Goal: Task Accomplishment & Management: Manage account settings

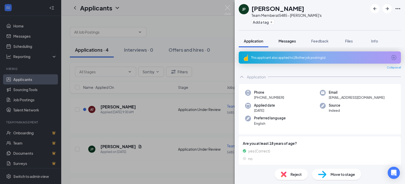
click at [280, 42] on span "Messages" at bounding box center [287, 41] width 17 height 5
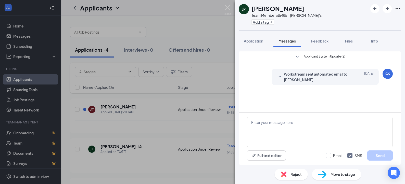
click at [329, 157] on input "Email" at bounding box center [334, 155] width 16 height 5
checkbox input "true"
click at [278, 123] on textarea at bounding box center [320, 132] width 146 height 31
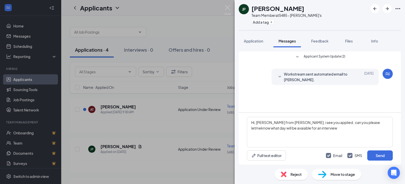
drag, startPoint x: 291, startPoint y: 123, endPoint x: 253, endPoint y: 72, distance: 64.0
click at [253, 72] on div "Workstream sent automated email to [PERSON_NAME]. [DATE] HelloJulio , Thank you…" at bounding box center [320, 78] width 146 height 19
drag, startPoint x: 287, startPoint y: 124, endPoint x: 359, endPoint y: 122, distance: 72.2
click at [377, 111] on div "Applicant System Update (2) Workstream sent automated email to [PERSON_NAME]. […" at bounding box center [320, 82] width 162 height 61
click at [352, 122] on textarea "Hi, [PERSON_NAME] from [PERSON_NAME], I see you applied , can you please letmek…" at bounding box center [320, 132] width 146 height 31
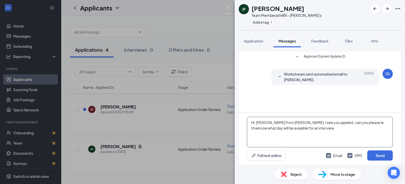
click at [358, 123] on textarea "Hi, [PERSON_NAME] from [PERSON_NAME], I see you applied , can you please le tme…" at bounding box center [320, 132] width 146 height 31
click at [251, 129] on textarea "Hi, [PERSON_NAME] from [PERSON_NAME], I see you applied , can you please le tme…" at bounding box center [320, 132] width 146 height 31
click at [353, 123] on textarea "Hi, [PERSON_NAME] from [PERSON_NAME], I see you applied , can you please le tme…" at bounding box center [320, 132] width 146 height 31
type textarea "Hi, [PERSON_NAME] from [PERSON_NAME], I see you applied , can you please let me…"
click at [376, 157] on button "Send" at bounding box center [380, 156] width 26 height 10
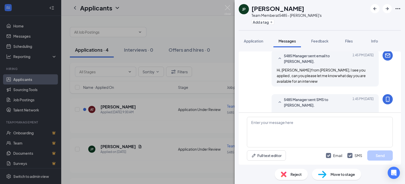
scroll to position [49, 0]
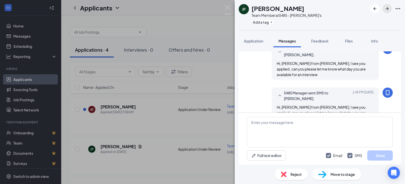
click at [388, 9] on icon "ArrowRight" at bounding box center [387, 8] width 3 height 3
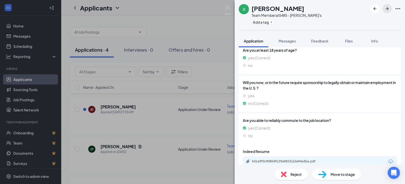
scroll to position [87, 0]
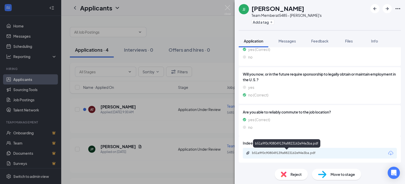
click at [299, 155] on div "b51a9f0c908049139a8823162e94e3ba.pdf" at bounding box center [287, 153] width 71 height 4
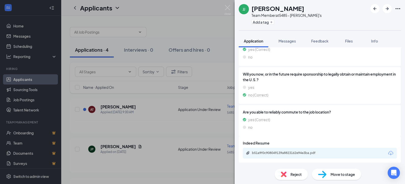
scroll to position [86, 0]
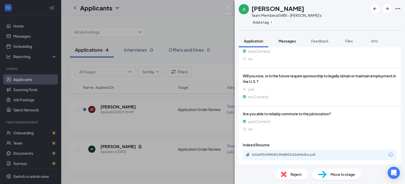
click at [285, 42] on span "Messages" at bounding box center [287, 41] width 17 height 5
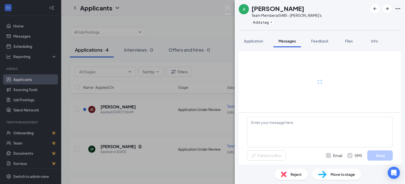
scroll to position [31, 0]
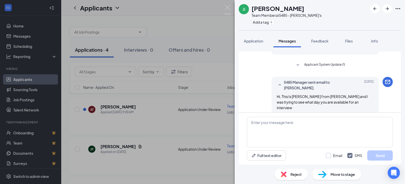
click at [329, 155] on input "Email" at bounding box center [334, 155] width 16 height 5
checkbox input "true"
click at [351, 158] on input "SMS" at bounding box center [354, 155] width 15 height 5
checkbox input "false"
click at [266, 125] on textarea at bounding box center [320, 132] width 146 height 31
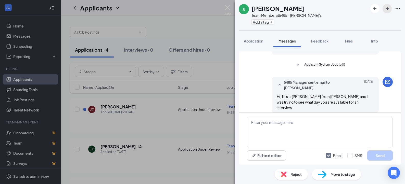
click at [388, 8] on icon "ArrowRight" at bounding box center [387, 8] width 3 height 3
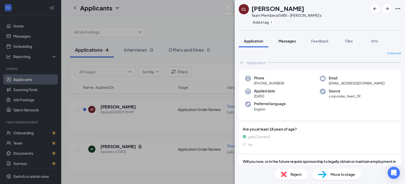
click at [289, 42] on span "Messages" at bounding box center [287, 41] width 17 height 5
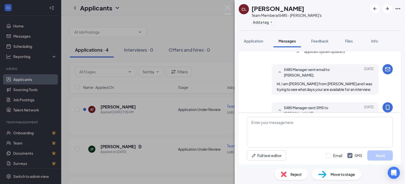
scroll to position [69, 0]
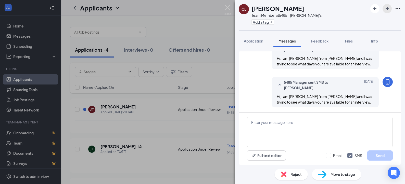
click at [386, 11] on icon "ArrowRight" at bounding box center [387, 9] width 6 height 6
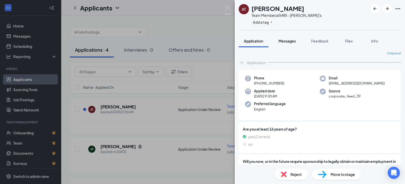
click at [292, 43] on div "Messages" at bounding box center [287, 41] width 17 height 5
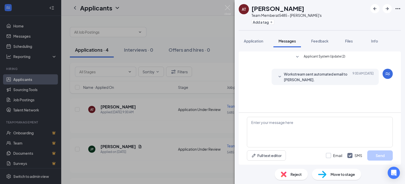
click at [331, 155] on input "Email" at bounding box center [334, 155] width 16 height 5
checkbox input "true"
click at [318, 124] on textarea at bounding box center [320, 132] width 146 height 31
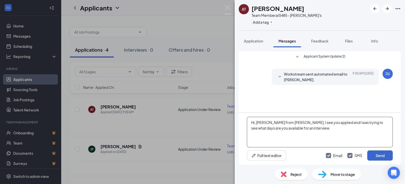
type textarea "Hi, [PERSON_NAME] from [PERSON_NAME], I see you applied and I was trying to see…"
click at [378, 160] on button "Send" at bounding box center [380, 156] width 26 height 10
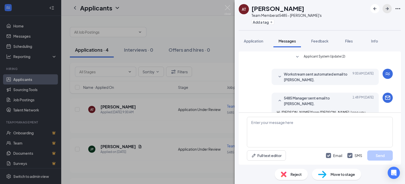
click at [389, 10] on icon "ArrowRight" at bounding box center [387, 9] width 6 height 6
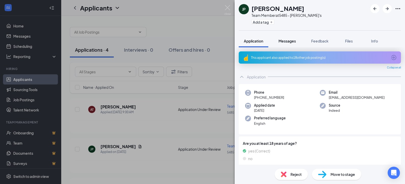
click at [289, 40] on span "Messages" at bounding box center [287, 41] width 17 height 5
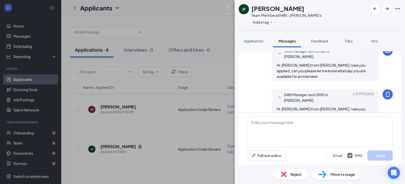
scroll to position [49, 0]
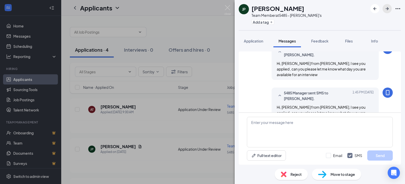
click at [385, 9] on icon "ArrowRight" at bounding box center [387, 9] width 6 height 6
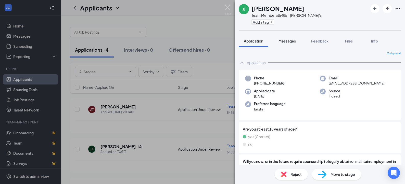
drag, startPoint x: 290, startPoint y: 38, endPoint x: 290, endPoint y: 42, distance: 3.3
click at [290, 39] on button "Messages" at bounding box center [287, 41] width 28 height 13
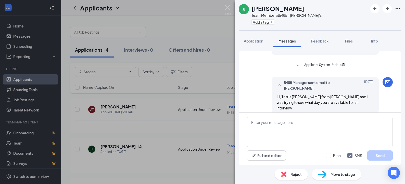
scroll to position [31, 0]
click at [386, 10] on icon "ArrowRight" at bounding box center [387, 9] width 6 height 6
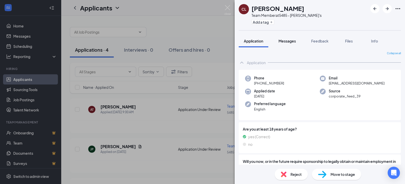
click at [292, 41] on span "Messages" at bounding box center [287, 41] width 17 height 5
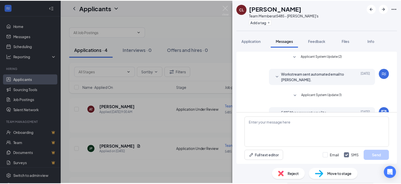
scroll to position [69, 0]
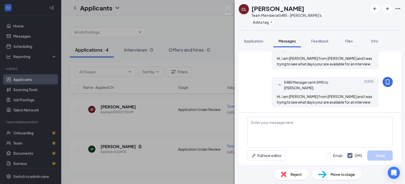
click at [173, 15] on div "CL [PERSON_NAME] Team Member at 5485 - [PERSON_NAME]'s Add a tag Application Me…" at bounding box center [202, 92] width 405 height 184
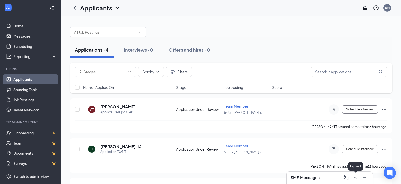
click at [354, 179] on icon "ChevronUp" at bounding box center [355, 178] width 3 height 2
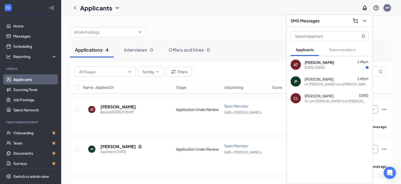
click at [315, 68] on div "[DATE]. [DATE]" at bounding box center [315, 68] width 20 height 4
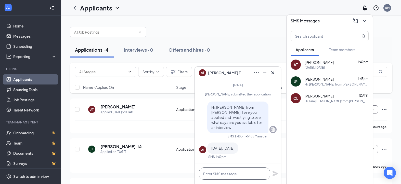
click at [214, 173] on textarea at bounding box center [234, 174] width 71 height 12
type textarea "a"
type textarea "A"
type textarea "w"
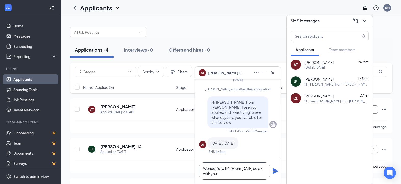
type textarea "Wonderful will 4:00pm [DATE] be ok with you"
click at [274, 172] on icon "Plane" at bounding box center [276, 172] width 6 height 6
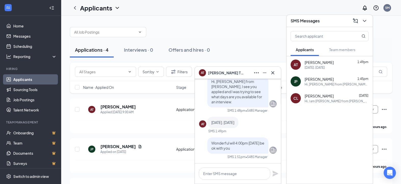
scroll to position [0, 0]
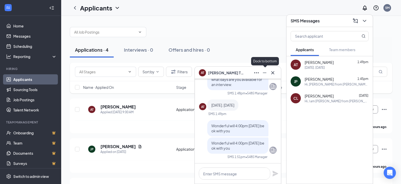
click at [265, 73] on icon "Minimize" at bounding box center [265, 73] width 4 height 1
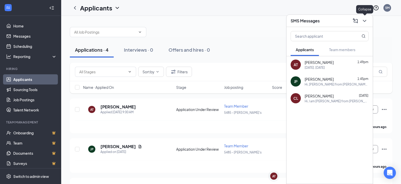
click at [364, 21] on icon "ChevronDown" at bounding box center [364, 21] width 3 height 2
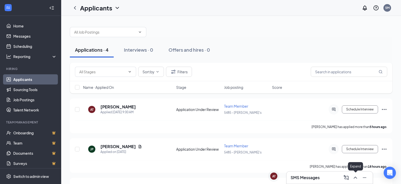
click at [357, 179] on icon "ChevronUp" at bounding box center [356, 178] width 6 height 6
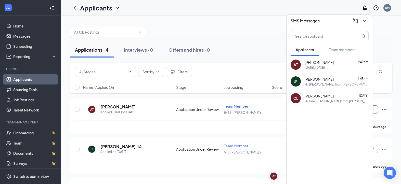
click at [227, 31] on div at bounding box center [231, 29] width 323 height 15
click at [314, 66] on div "[DATE]. [DATE]" at bounding box center [315, 68] width 20 height 4
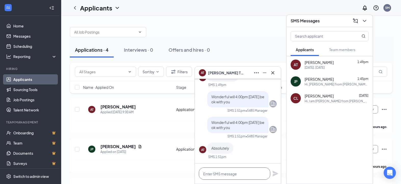
click at [233, 176] on textarea at bounding box center [234, 174] width 71 height 12
click at [207, 174] on textarea "ok I will see you then" at bounding box center [234, 174] width 71 height 12
type textarea "ok, I will see you then"
click at [275, 175] on icon "Plane" at bounding box center [276, 174] width 6 height 6
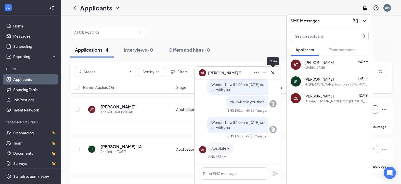
drag, startPoint x: 274, startPoint y: 73, endPoint x: 288, endPoint y: 62, distance: 17.8
click at [274, 73] on icon "Cross" at bounding box center [273, 73] width 6 height 6
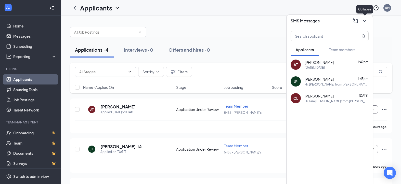
click at [367, 20] on icon "ChevronDown" at bounding box center [365, 21] width 6 height 6
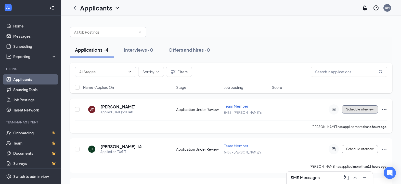
click at [360, 109] on button "Schedule Interview" at bounding box center [360, 110] width 36 height 8
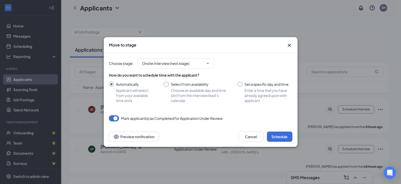
click at [239, 85] on input "Set a specific day and time Enter a time that you have already agreed upon with…" at bounding box center [264, 92] width 55 height 21
radio input "true"
radio input "false"
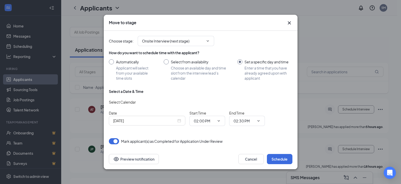
click at [180, 122] on div "[DATE]" at bounding box center [147, 121] width 68 height 6
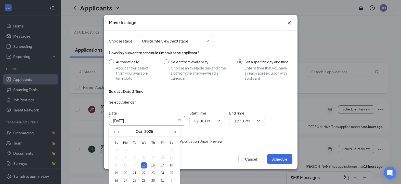
type input "[DATE]"
click at [153, 166] on div "16" at bounding box center [153, 166] width 6 height 6
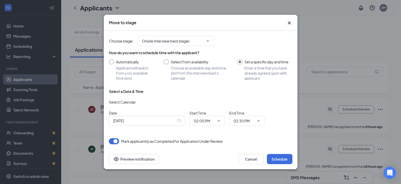
click at [334, 177] on div "Move to stage Choose stage : Onsite Interview (next stage) How do you want to s…" at bounding box center [200, 92] width 401 height 184
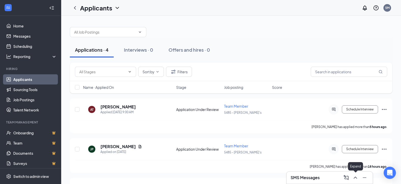
click at [356, 180] on icon "ChevronUp" at bounding box center [356, 178] width 6 height 6
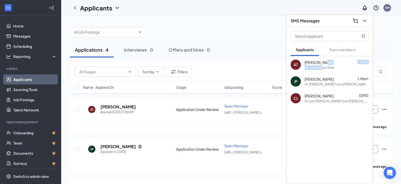
click at [323, 66] on div "[PERSON_NAME] 1:52pm ok, I will see you then" at bounding box center [337, 65] width 64 height 10
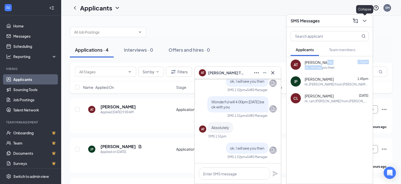
click at [364, 21] on icon "ChevronDown" at bounding box center [365, 21] width 6 height 6
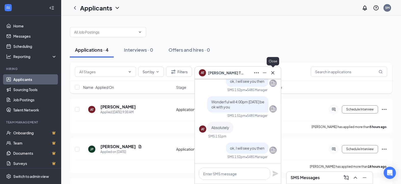
click at [277, 71] on div at bounding box center [273, 73] width 8 height 8
click at [274, 72] on icon "Cross" at bounding box center [273, 73] width 6 height 6
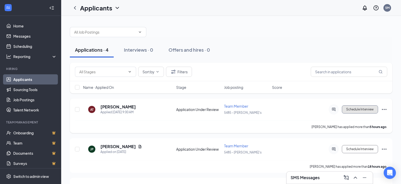
click at [370, 108] on button "Schedule Interview" at bounding box center [360, 110] width 36 height 8
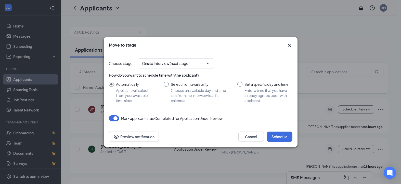
click at [241, 84] on input "Set a specific day and time Enter a time that you have already agreed upon with…" at bounding box center [264, 92] width 55 height 21
radio input "true"
radio input "false"
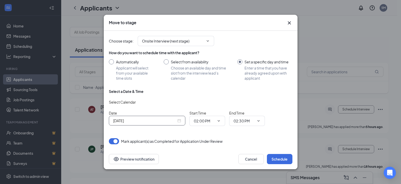
click at [180, 122] on div "[DATE]" at bounding box center [147, 121] width 68 height 6
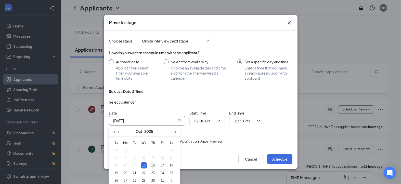
type input "[DATE]"
click at [154, 167] on div "16" at bounding box center [153, 166] width 6 height 6
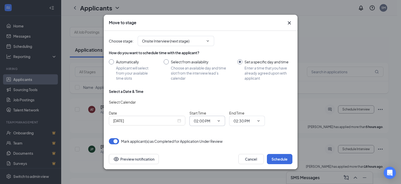
click at [218, 121] on icon "ChevronDown" at bounding box center [219, 120] width 2 height 1
click at [207, 112] on div "04:00 PM" at bounding box center [212, 109] width 36 height 12
type input "04:00 PM"
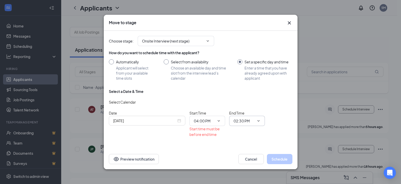
click at [258, 121] on icon "ChevronDown" at bounding box center [259, 121] width 4 height 4
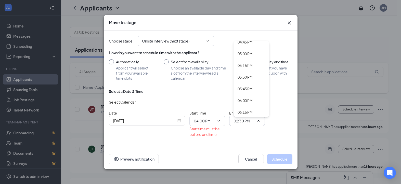
scroll to position [765, 0]
click at [249, 43] on div "04:15 PM" at bounding box center [245, 44] width 15 height 6
type input "04:15 PM"
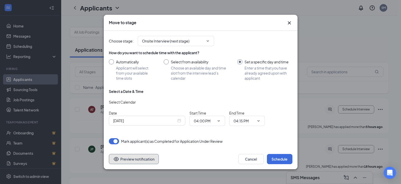
click at [137, 159] on button "Preview notification" at bounding box center [134, 159] width 50 height 10
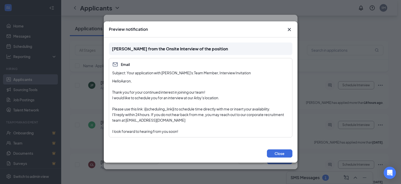
scroll to position [74, 0]
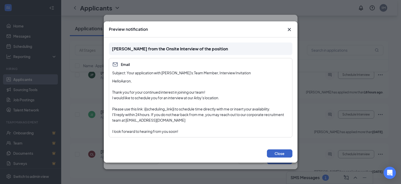
click at [283, 155] on button "Close" at bounding box center [280, 154] width 26 height 8
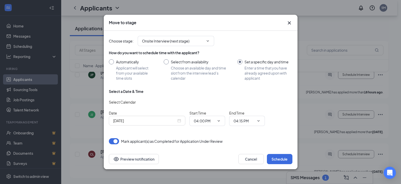
click at [292, 23] on icon "Cross" at bounding box center [289, 23] width 6 height 6
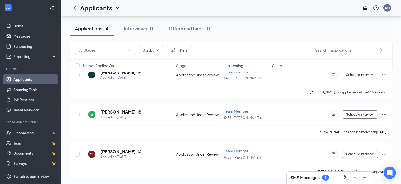
click at [299, 178] on h3 "SMS Messages" at bounding box center [305, 178] width 29 height 6
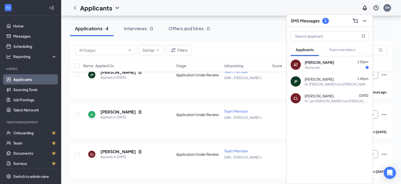
click at [318, 64] on span "[PERSON_NAME]" at bounding box center [320, 62] width 30 height 5
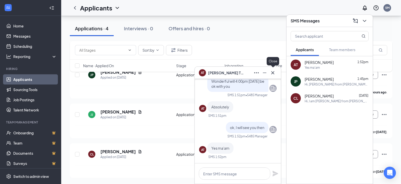
click at [273, 71] on icon "Cross" at bounding box center [273, 73] width 6 height 6
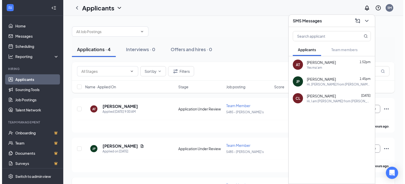
scroll to position [0, 0]
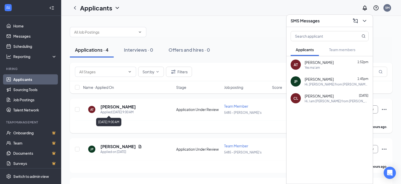
click at [109, 111] on div "Applied [DATE] 9:00 AM" at bounding box center [117, 112] width 35 height 5
click at [363, 24] on button at bounding box center [365, 21] width 8 height 8
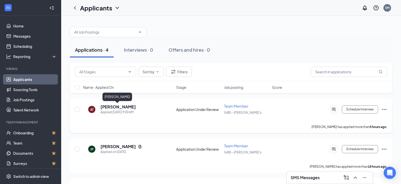
click at [109, 107] on h5 "[PERSON_NAME]" at bounding box center [117, 107] width 35 height 6
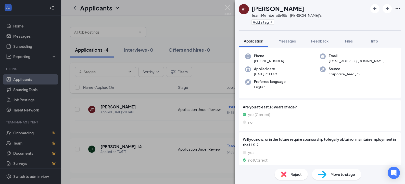
scroll to position [59, 0]
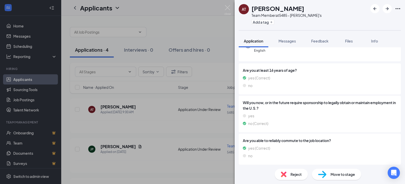
click at [349, 179] on div "Move to stage" at bounding box center [336, 174] width 49 height 11
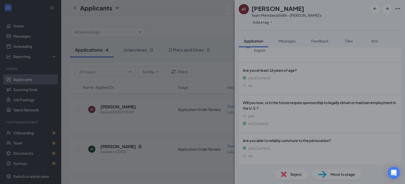
scroll to position [57, 0]
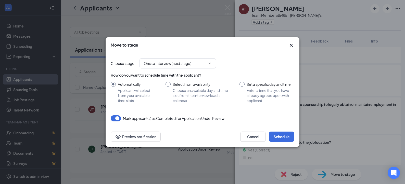
click at [120, 118] on button "button" at bounding box center [116, 119] width 10 height 6
click at [113, 119] on button "button" at bounding box center [116, 119] width 10 height 6
click at [211, 64] on icon "ChevronDown" at bounding box center [210, 63] width 4 height 4
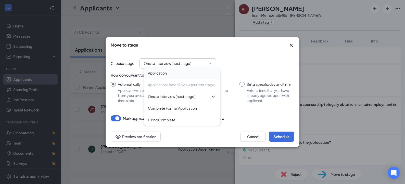
click at [160, 76] on div "Application" at bounding box center [182, 73] width 77 height 12
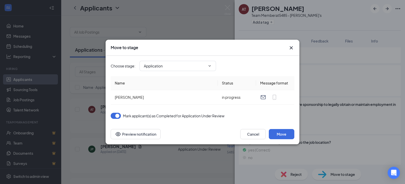
click at [211, 66] on icon "ChevronDown" at bounding box center [210, 66] width 4 height 4
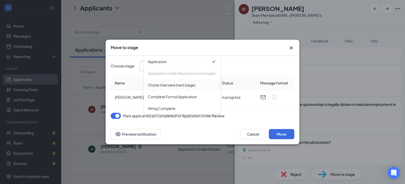
click at [189, 87] on div "Onsite Interview (next stage)" at bounding box center [171, 85] width 47 height 6
type input "Onsite Interview (next stage)"
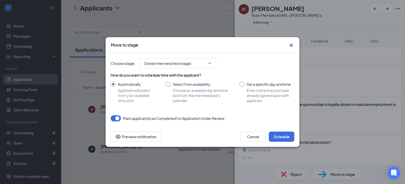
click at [244, 86] on input "Set a specific day and time Enter a time that you have already agreed upon with…" at bounding box center [267, 92] width 55 height 21
radio input "true"
radio input "false"
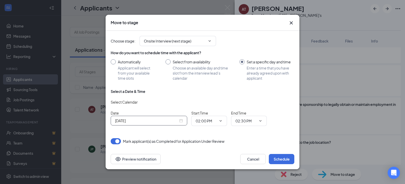
click at [182, 120] on div "[DATE]" at bounding box center [149, 121] width 68 height 6
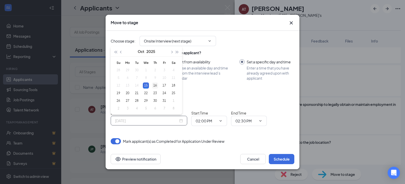
type input "[DATE]"
click at [155, 87] on div "16" at bounding box center [155, 86] width 6 height 6
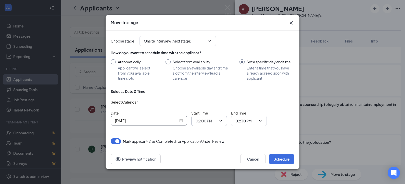
click at [222, 120] on icon "ChevronDown" at bounding box center [221, 121] width 4 height 4
click at [218, 81] on div "04:00 PM" at bounding box center [214, 84] width 28 height 6
type input "04:00 PM"
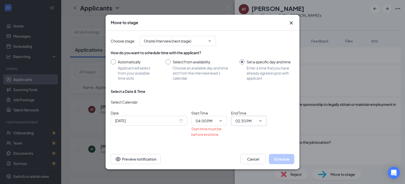
click at [260, 121] on icon "ChevronDown" at bounding box center [260, 121] width 4 height 4
click at [250, 45] on div "04:15 PM" at bounding box center [247, 44] width 15 height 6
type input "04:15 PM"
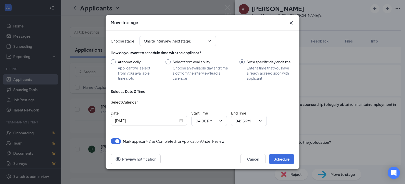
scroll to position [1, 0]
click at [283, 160] on button "Schedule" at bounding box center [282, 159] width 26 height 10
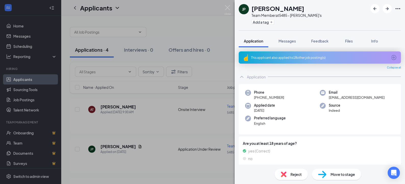
click at [347, 177] on span "Move to stage" at bounding box center [343, 175] width 24 height 6
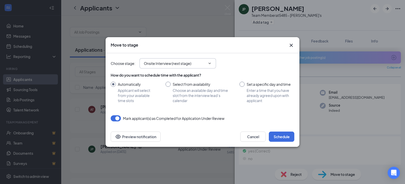
click at [212, 63] on span "Onsite Interview (next stage)" at bounding box center [178, 63] width 77 height 10
click at [209, 63] on icon "ChevronDown" at bounding box center [210, 63] width 2 height 1
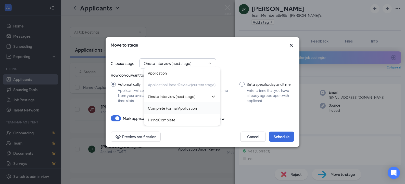
click at [197, 108] on div "Complete Formal Application" at bounding box center [172, 109] width 49 height 6
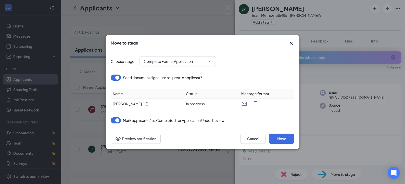
click at [209, 61] on icon "ChevronDown" at bounding box center [210, 61] width 2 height 1
click at [254, 75] on div "Send document signature request to applicant?" at bounding box center [203, 78] width 184 height 6
click at [208, 62] on icon "ChevronDown" at bounding box center [210, 61] width 4 height 4
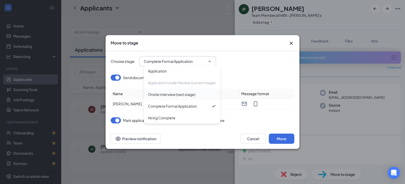
click at [191, 94] on div "Onsite Interview (next stage)" at bounding box center [171, 95] width 47 height 6
type input "Onsite Interview (next stage)"
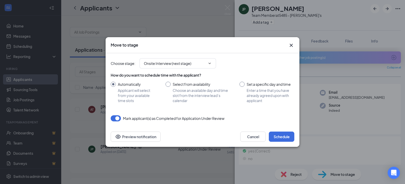
click at [291, 45] on icon "Cross" at bounding box center [291, 45] width 6 height 6
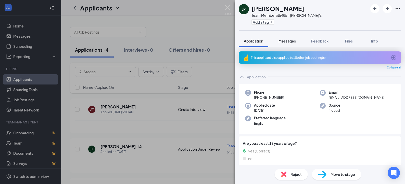
click at [294, 41] on span "Messages" at bounding box center [287, 41] width 17 height 5
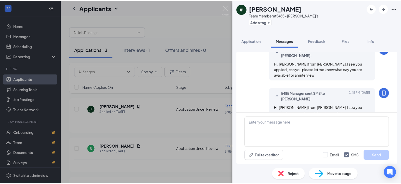
scroll to position [49, 0]
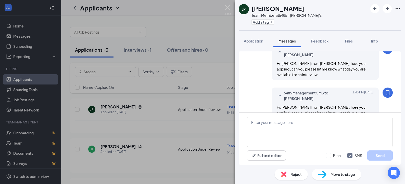
click at [170, 28] on div "JP [PERSON_NAME] Team Member at 5485 - [PERSON_NAME]'s Add a tag Application Me…" at bounding box center [202, 92] width 405 height 184
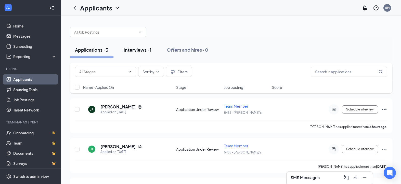
click at [141, 49] on div "Interviews · 1" at bounding box center [138, 50] width 28 height 6
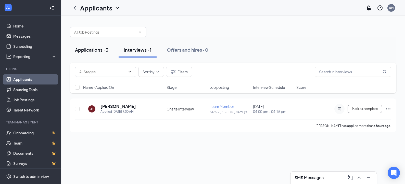
click at [100, 51] on div "Applications · 3" at bounding box center [91, 50] width 33 height 6
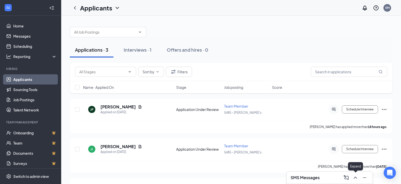
click at [354, 178] on icon "ChevronUp" at bounding box center [356, 178] width 6 height 6
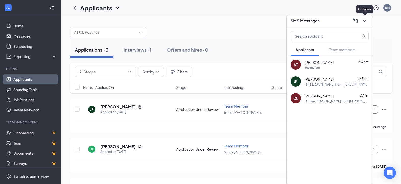
click at [365, 21] on icon "ChevronDown" at bounding box center [364, 21] width 3 height 2
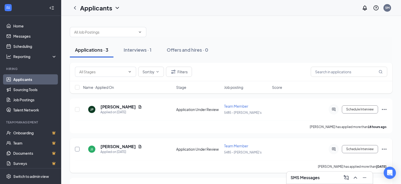
click at [76, 150] on input "checkbox" at bounding box center [77, 149] width 5 height 5
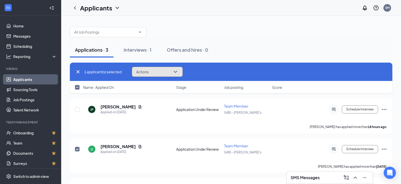
click at [175, 72] on icon "ChevronDown" at bounding box center [175, 72] width 6 height 6
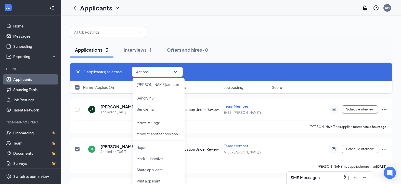
click at [275, 36] on div at bounding box center [231, 29] width 323 height 15
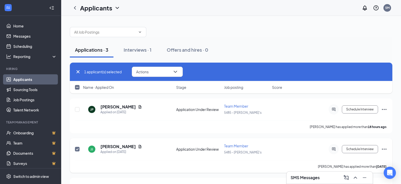
click at [75, 150] on span at bounding box center [77, 149] width 5 height 5
click at [75, 150] on input "checkbox" at bounding box center [77, 149] width 5 height 5
checkbox input "false"
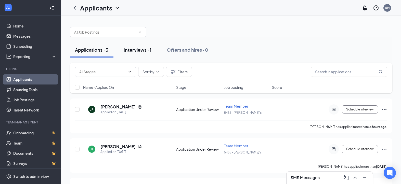
click at [137, 50] on div "Interviews · 1" at bounding box center [138, 50] width 28 height 6
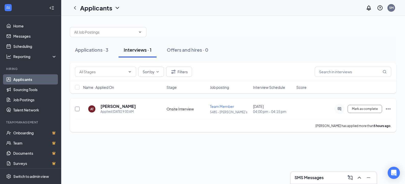
click at [78, 110] on input "checkbox" at bounding box center [77, 109] width 5 height 5
checkbox input "true"
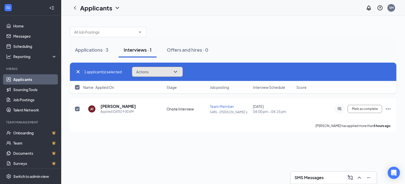
click at [174, 71] on icon "ChevronDown" at bounding box center [175, 72] width 6 height 6
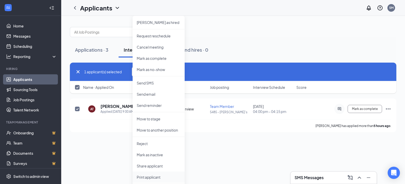
click at [150, 180] on p "Print applicant" at bounding box center [159, 177] width 44 height 5
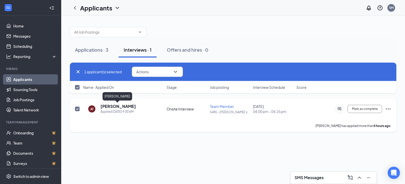
click at [121, 105] on h5 "[PERSON_NAME]" at bounding box center [117, 107] width 35 height 6
checkbox input "false"
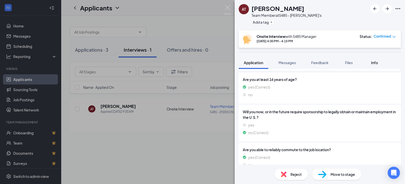
scroll to position [55, 0]
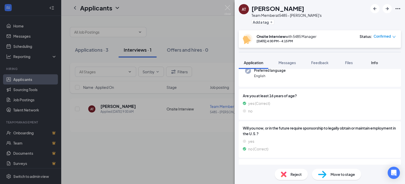
click at [373, 65] on div "Info" at bounding box center [374, 62] width 10 height 5
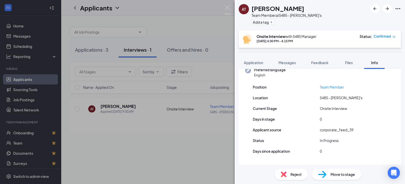
scroll to position [48, 0]
click at [349, 64] on span "Files" at bounding box center [349, 62] width 8 height 5
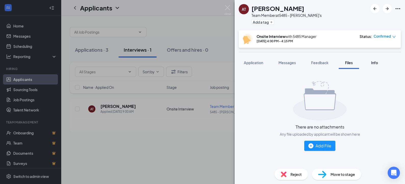
click at [375, 64] on span "Info" at bounding box center [374, 62] width 7 height 5
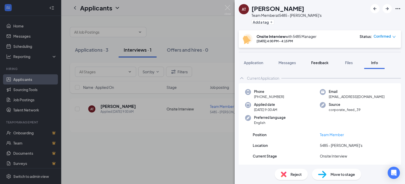
click at [316, 64] on span "Feedback" at bounding box center [319, 62] width 17 height 5
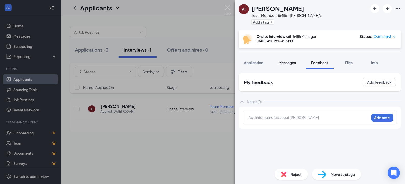
click at [289, 62] on span "Messages" at bounding box center [287, 62] width 17 height 5
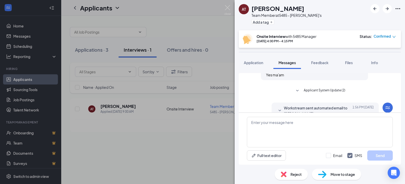
scroll to position [240, 0]
click at [252, 62] on span "Application" at bounding box center [253, 62] width 19 height 5
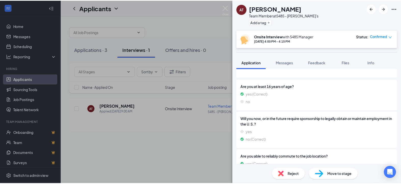
scroll to position [81, 0]
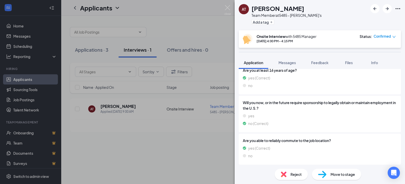
click at [203, 25] on div "AT [PERSON_NAME] Team Member at 5485 - [PERSON_NAME]'s Add a tag Onsite Intervi…" at bounding box center [202, 92] width 405 height 184
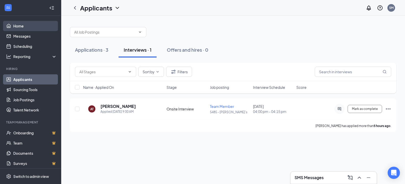
click at [20, 31] on link "Home" at bounding box center [35, 26] width 44 height 10
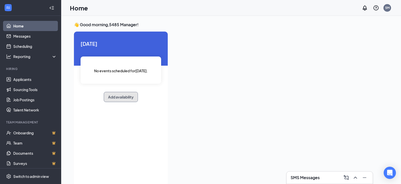
click at [126, 99] on button "Add availability" at bounding box center [121, 97] width 34 height 10
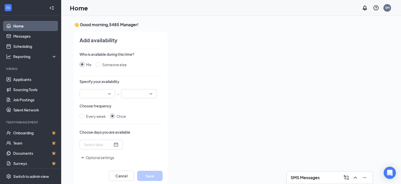
scroll to position [2, 0]
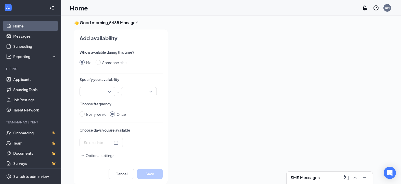
click at [259, 119] on div at bounding box center [280, 106] width 217 height 152
